Goal: Task Accomplishment & Management: Complete application form

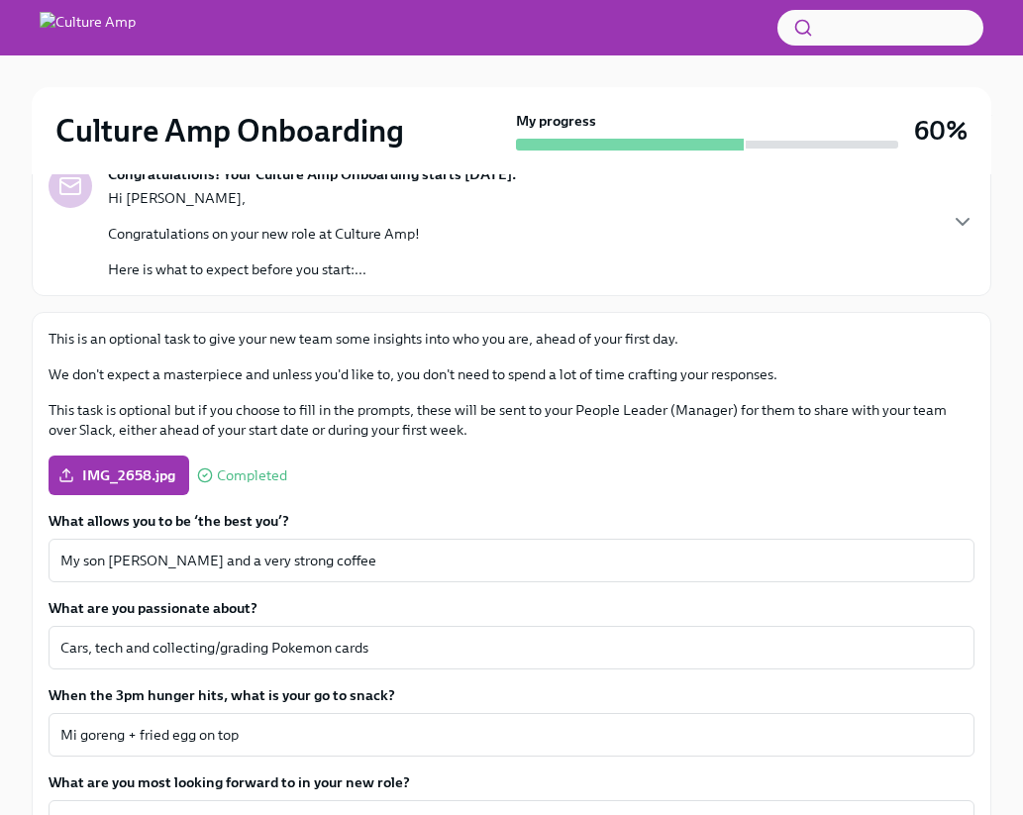
scroll to position [388, 0]
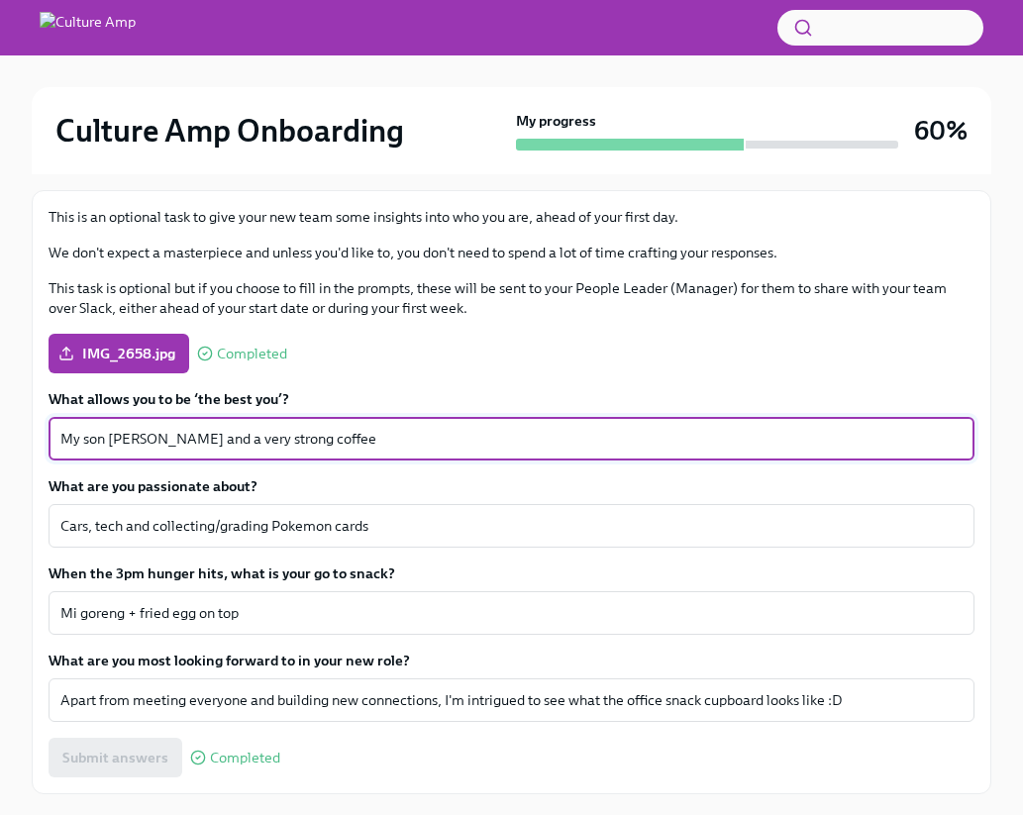
drag, startPoint x: 186, startPoint y: 438, endPoint x: 11, endPoint y: 433, distance: 175.3
click at [11, 433] on div "Culture Amp Onboarding My progress 60% Week -2 2 tasks • 1 message About You Do…" at bounding box center [511, 266] width 1023 height 1198
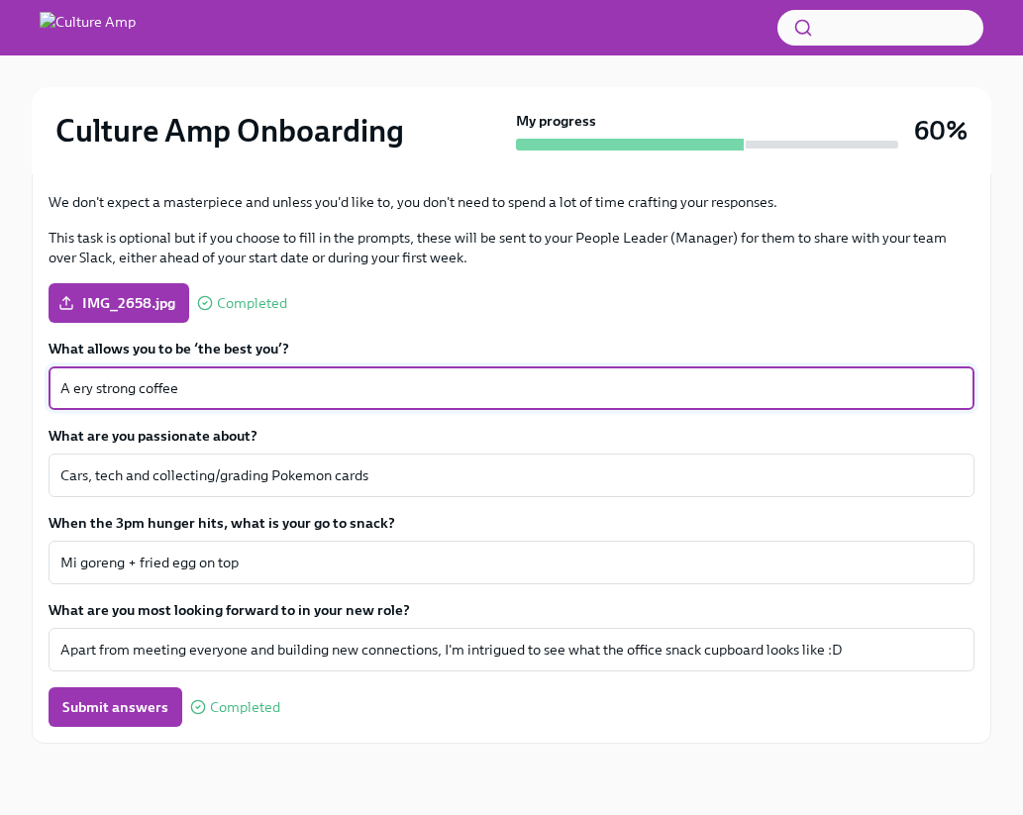
scroll to position [399, 0]
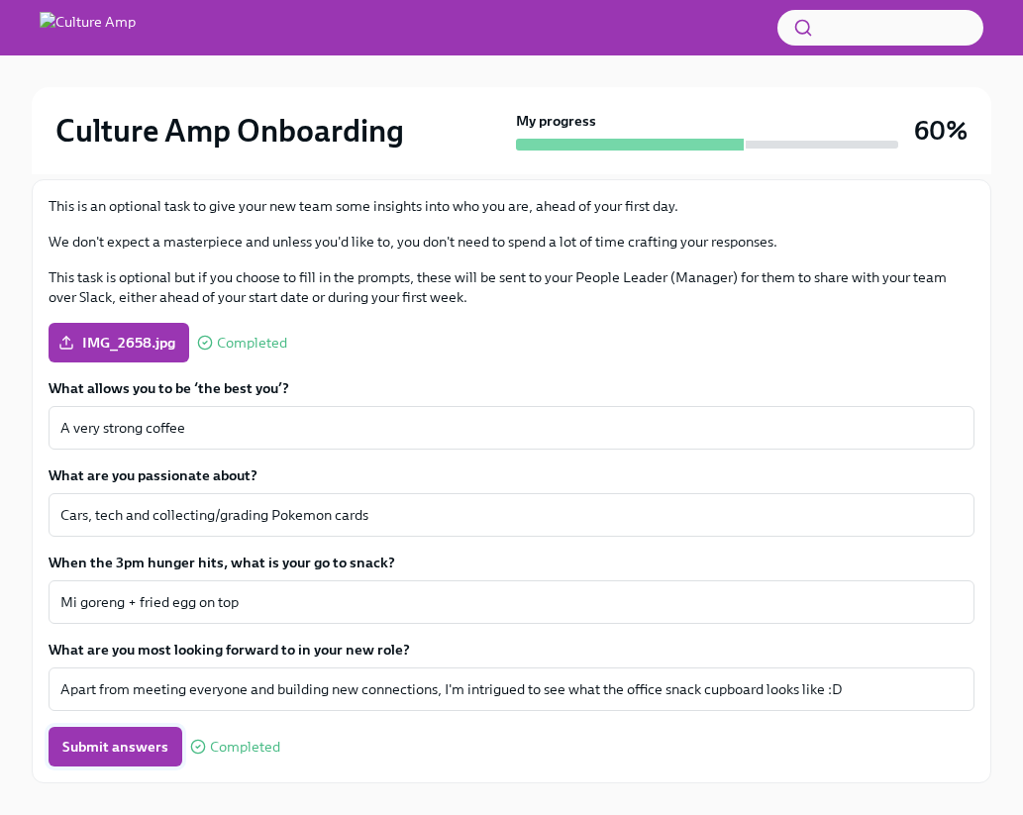
click at [115, 748] on span "Submit answers" at bounding box center [115, 747] width 106 height 20
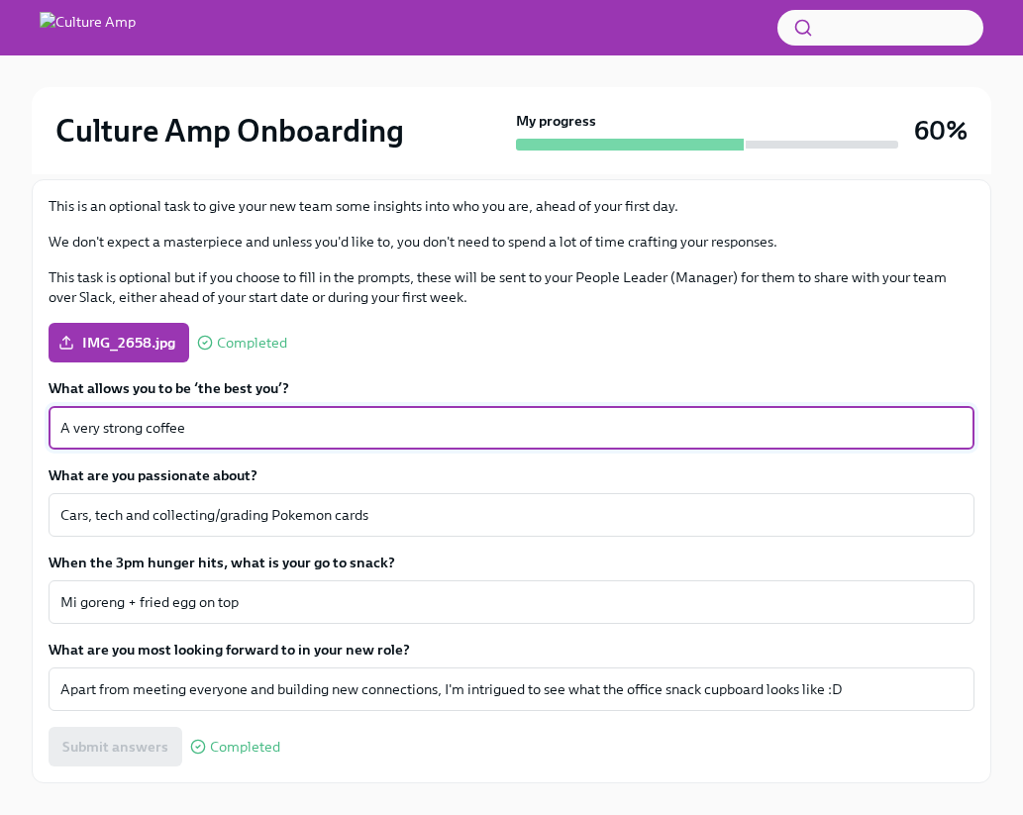
drag, startPoint x: 68, startPoint y: 429, endPoint x: 47, endPoint y: 427, distance: 21.9
click at [47, 427] on div "This is an optional task to give your new team some insights into who you are, …" at bounding box center [511, 481] width 959 height 604
click at [362, 425] on textarea "My son and a very strong coffee" at bounding box center [511, 428] width 902 height 24
click at [105, 749] on span "Submit answers" at bounding box center [115, 747] width 106 height 20
drag, startPoint x: 143, startPoint y: 429, endPoint x: 41, endPoint y: 408, distance: 104.1
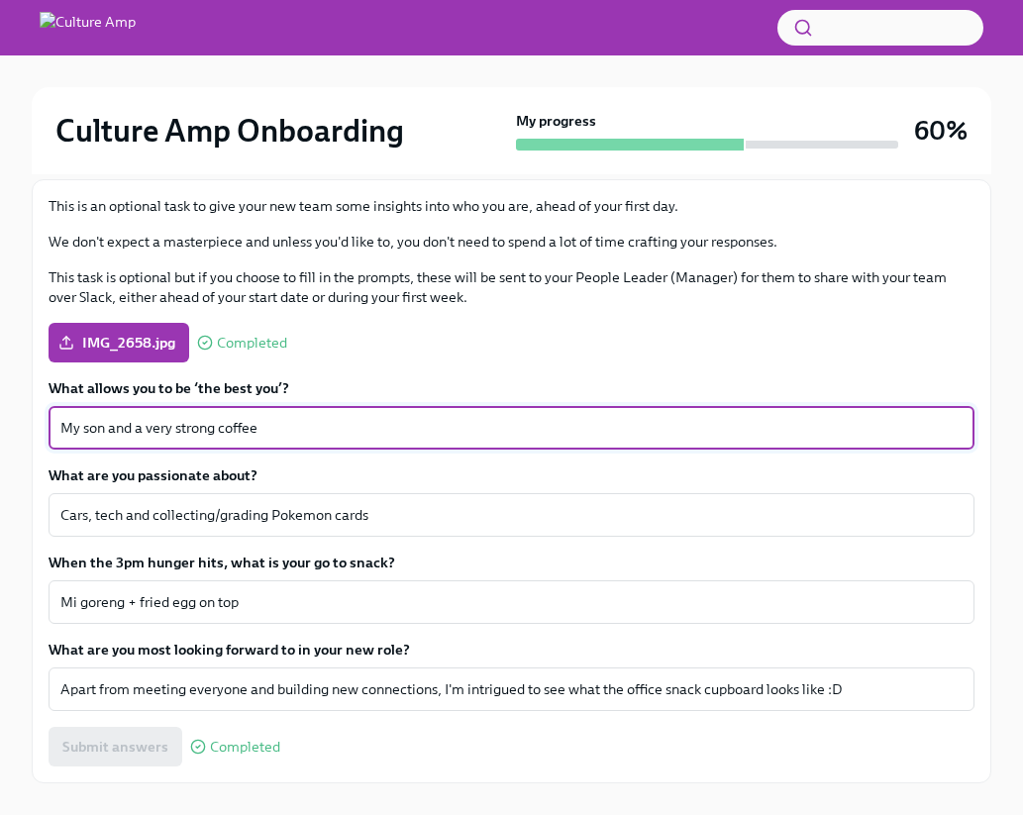
click at [41, 408] on div "This is an optional task to give your new team some insights into who you are, …" at bounding box center [511, 481] width 959 height 604
type textarea "A very strong coffee"
click at [107, 751] on span "Submit answers" at bounding box center [115, 747] width 106 height 20
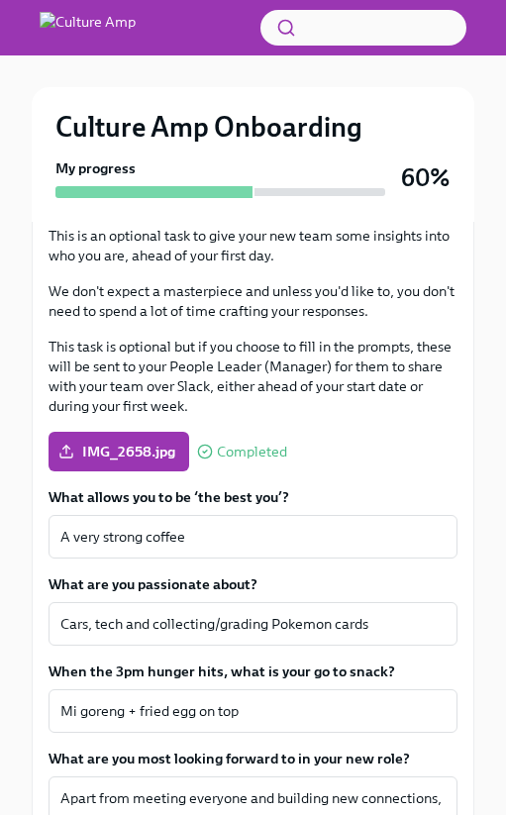
scroll to position [565, 0]
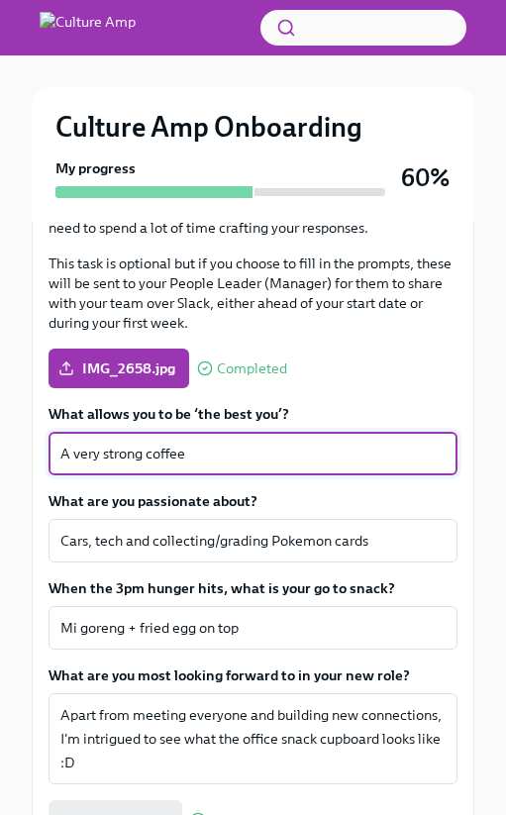
drag, startPoint x: 69, startPoint y: 456, endPoint x: 45, endPoint y: 454, distance: 24.8
click at [45, 454] on div "This is an optional task to give your new team some insights into who you are, …" at bounding box center [253, 491] width 443 height 731
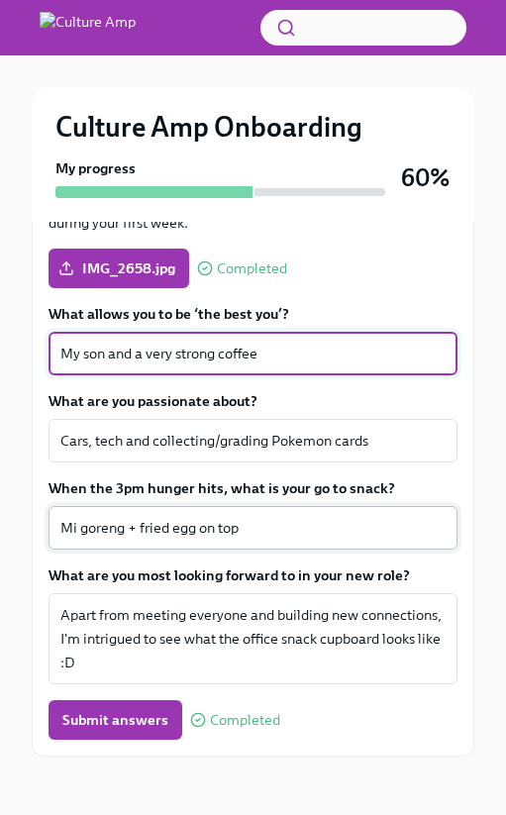
scroll to position [678, 0]
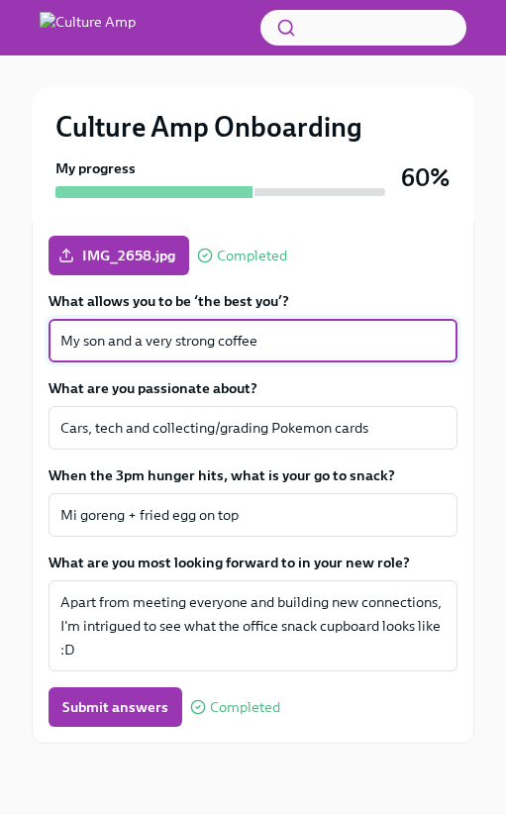
click at [106, 341] on textarea "My son and a very strong coffee" at bounding box center [252, 341] width 385 height 24
click at [119, 343] on textarea "My son [PERSON_NAME] and a very strong coffee" at bounding box center [252, 341] width 385 height 24
click at [195, 346] on textarea "My son [PERSON_NAME] and a very strong coffee" at bounding box center [252, 341] width 385 height 24
type textarea "My son [PERSON_NAME] and a very strong coffee"
